Goal: Find specific page/section: Find specific page/section

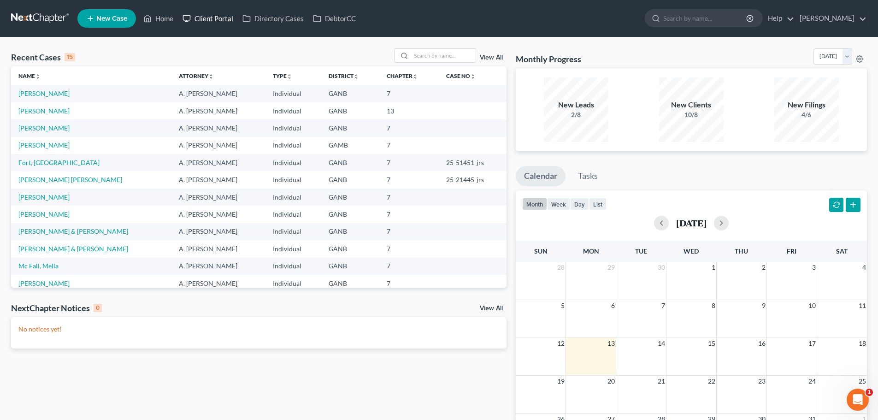
click at [220, 22] on link "Client Portal" at bounding box center [208, 18] width 60 height 17
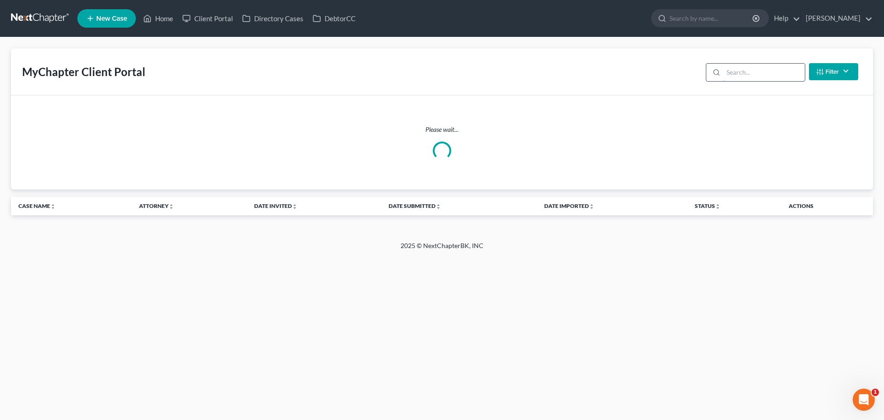
click at [757, 70] on input "search" at bounding box center [765, 73] width 82 height 18
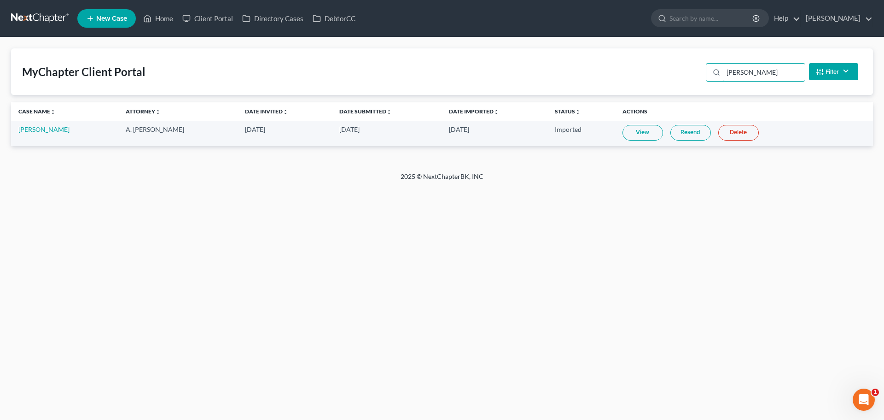
type input "stan"
click at [27, 19] on link at bounding box center [40, 18] width 59 height 17
